Goal: Contribute content: Contribute content

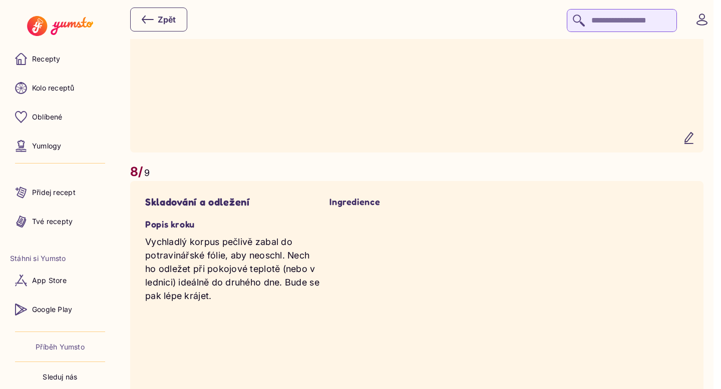
scroll to position [3238, 0]
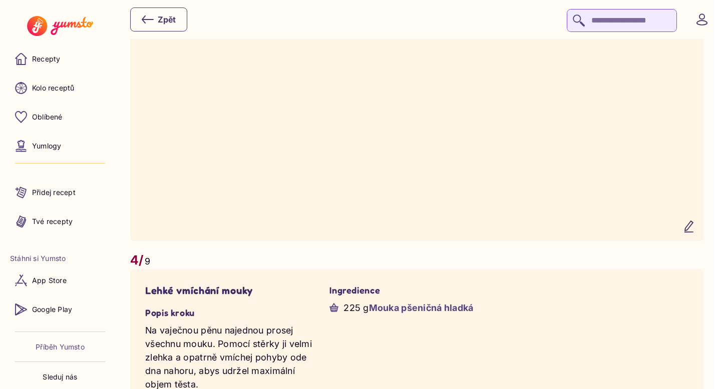
click at [691, 233] on icon "button" at bounding box center [689, 227] width 12 height 12
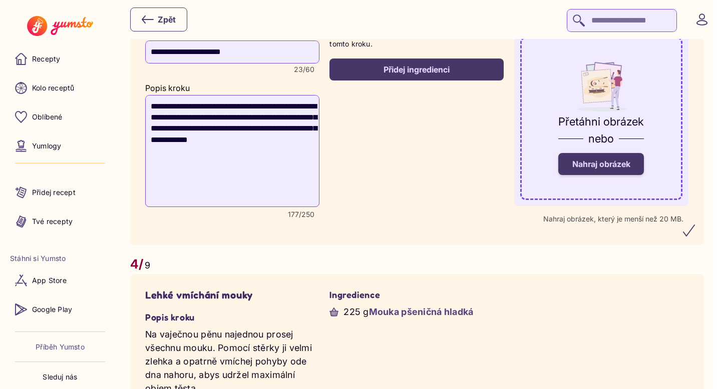
click at [608, 169] on span "Nahraj obrázek" at bounding box center [601, 164] width 58 height 10
click at [0, 0] on input "Nahraj obrázek" at bounding box center [0, 0] width 0 height 0
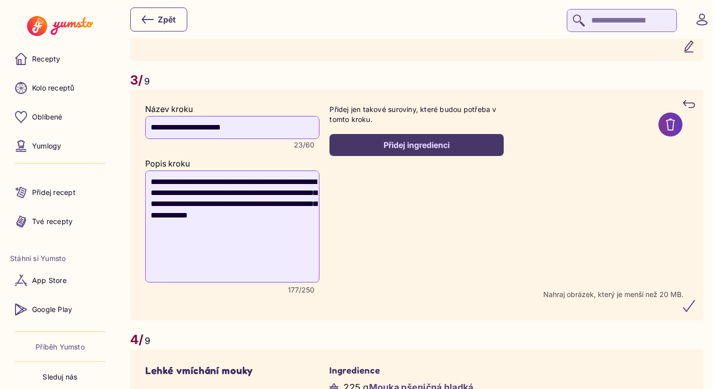
scroll to position [1504, 0]
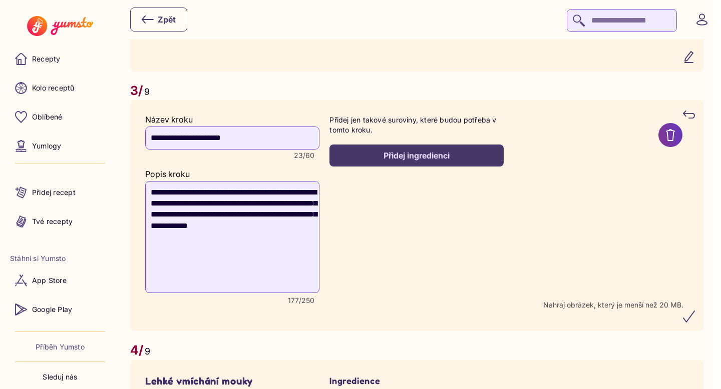
click at [694, 322] on icon "submit" at bounding box center [688, 316] width 11 height 11
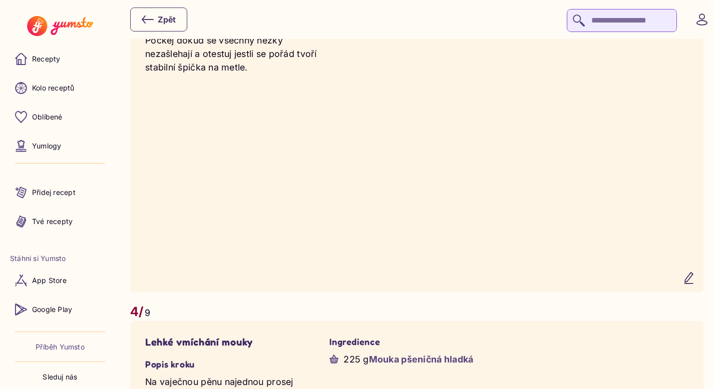
scroll to position [1658, 0]
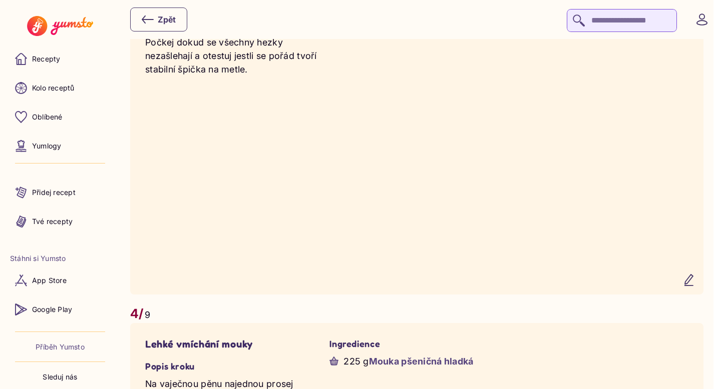
scroll to position [1652, 0]
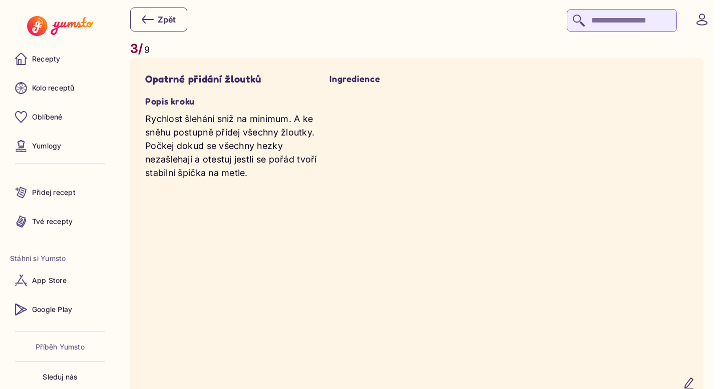
click at [403, 225] on div "Ingredience" at bounding box center [416, 228] width 174 height 310
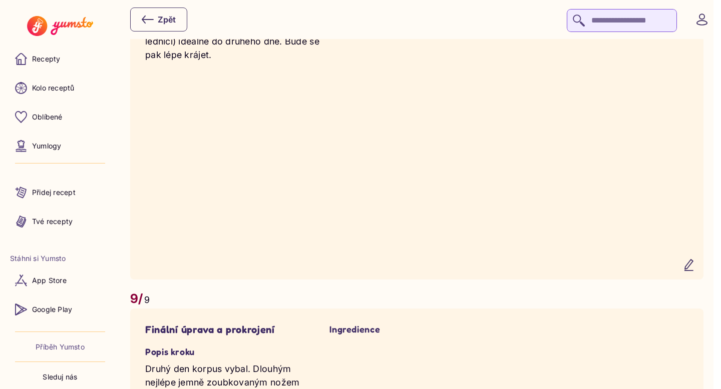
click at [699, 277] on button "button" at bounding box center [689, 265] width 24 height 24
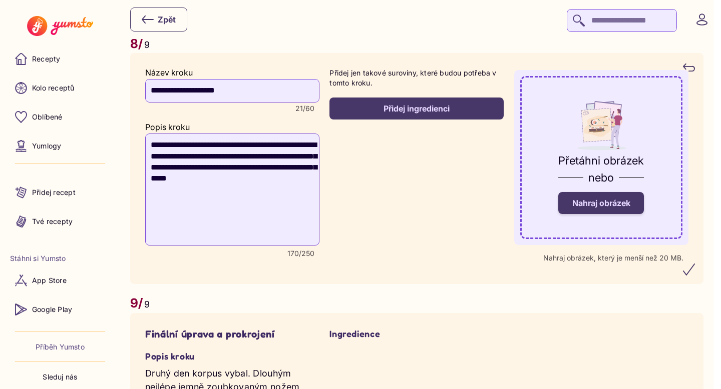
click at [602, 208] on span "Nahraj obrázek" at bounding box center [601, 203] width 58 height 10
click at [0, 0] on input "Nahraj obrázek" at bounding box center [0, 0] width 0 height 0
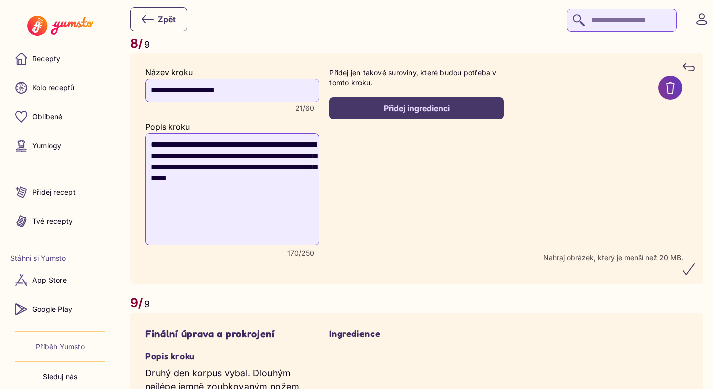
click at [695, 276] on icon "submit" at bounding box center [689, 270] width 12 height 12
